Goal: Information Seeking & Learning: Understand process/instructions

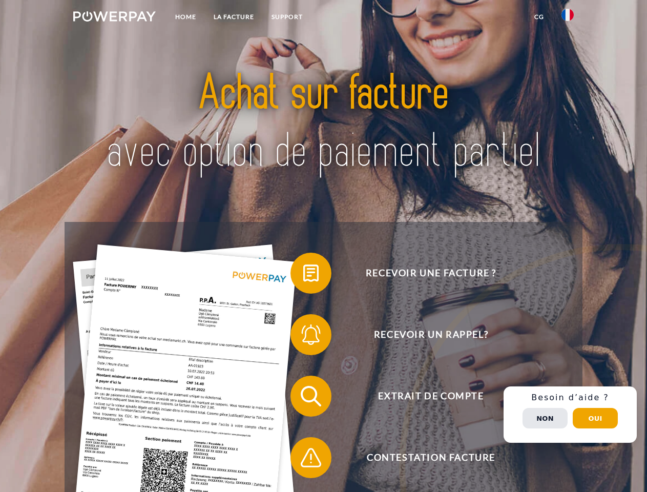
click at [114, 18] on img at bounding box center [114, 16] width 83 height 10
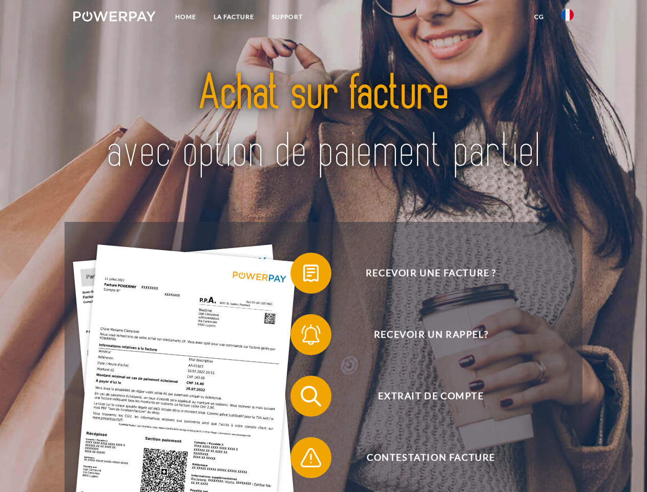
click at [568, 18] on img at bounding box center [568, 15] width 12 height 12
click at [539, 17] on link "CG" at bounding box center [539, 17] width 27 height 18
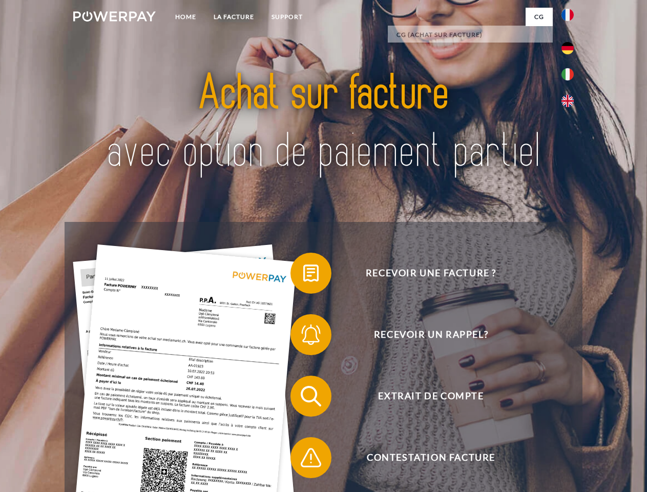
click at [303, 275] on span at bounding box center [295, 273] width 51 height 51
click at [303, 337] on span at bounding box center [295, 334] width 51 height 51
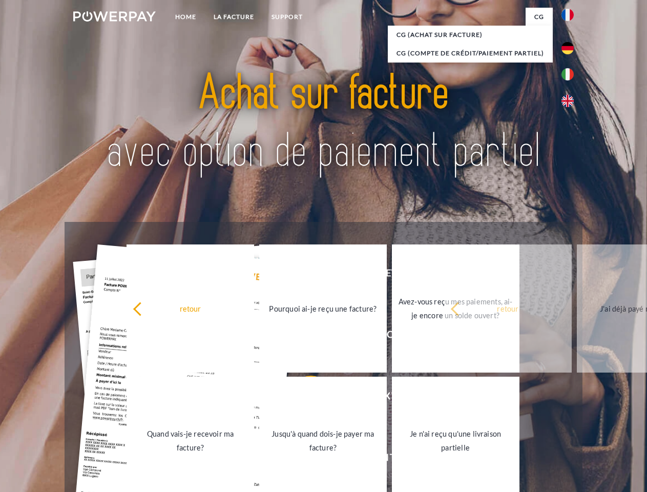
click at [303, 398] on link "Jusqu'à quand dois-je payer ma facture?" at bounding box center [323, 441] width 128 height 128
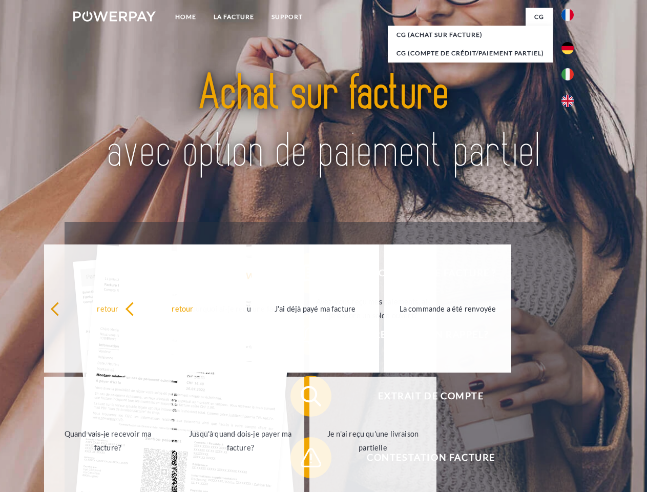
click at [303, 460] on span at bounding box center [295, 457] width 51 height 51
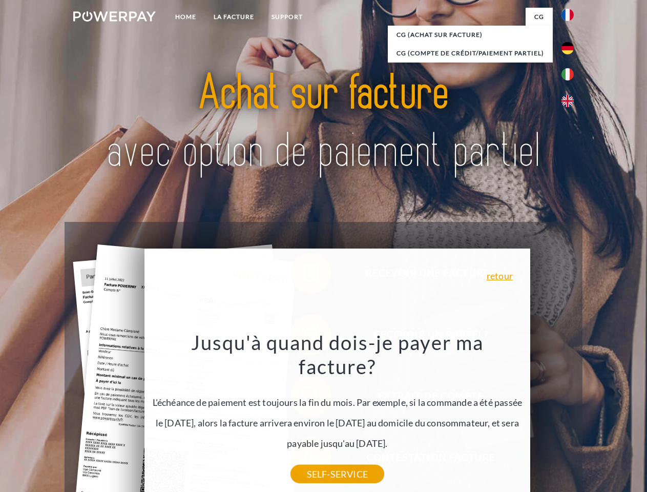
click at [570, 415] on div "Recevoir une facture ? Recevoir un rappel? Extrait de compte retour" at bounding box center [324, 427] width 518 height 410
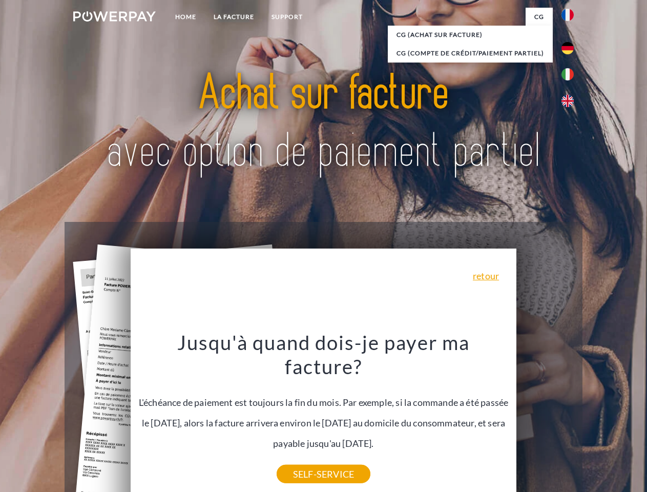
click at [545, 417] on span "Extrait de compte" at bounding box center [430, 396] width 251 height 41
click at [595, 418] on header "Home LA FACTURE Support" at bounding box center [323, 354] width 647 height 708
